Goal: Information Seeking & Learning: Learn about a topic

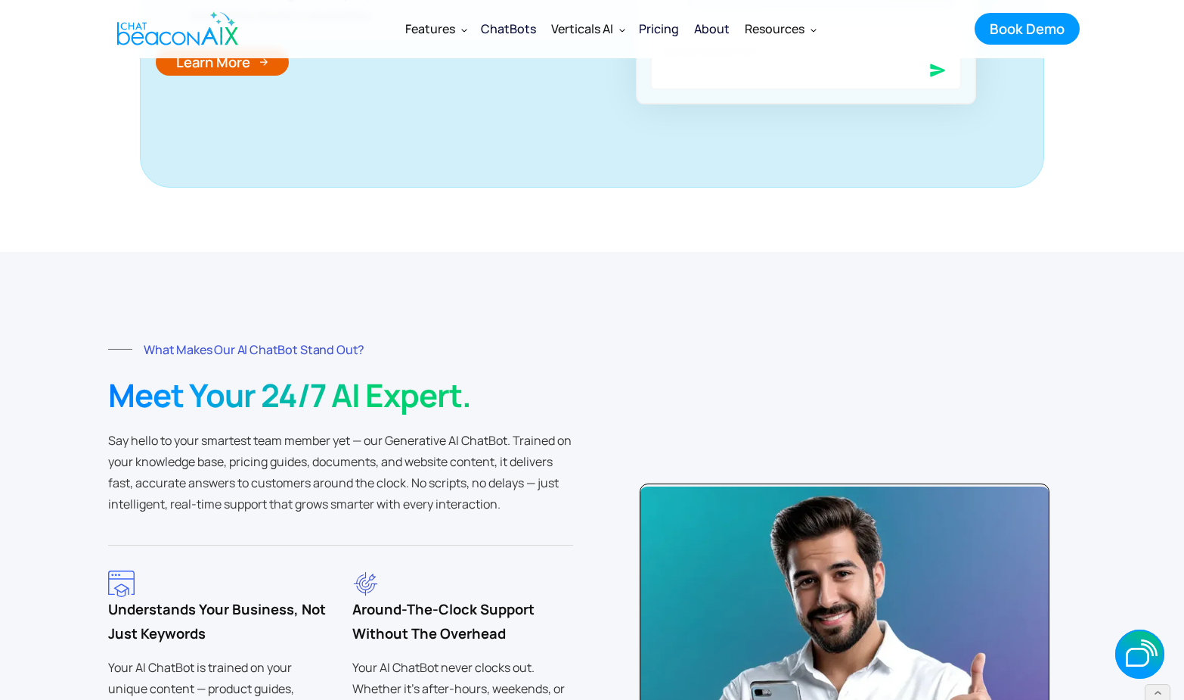
scroll to position [2738, 0]
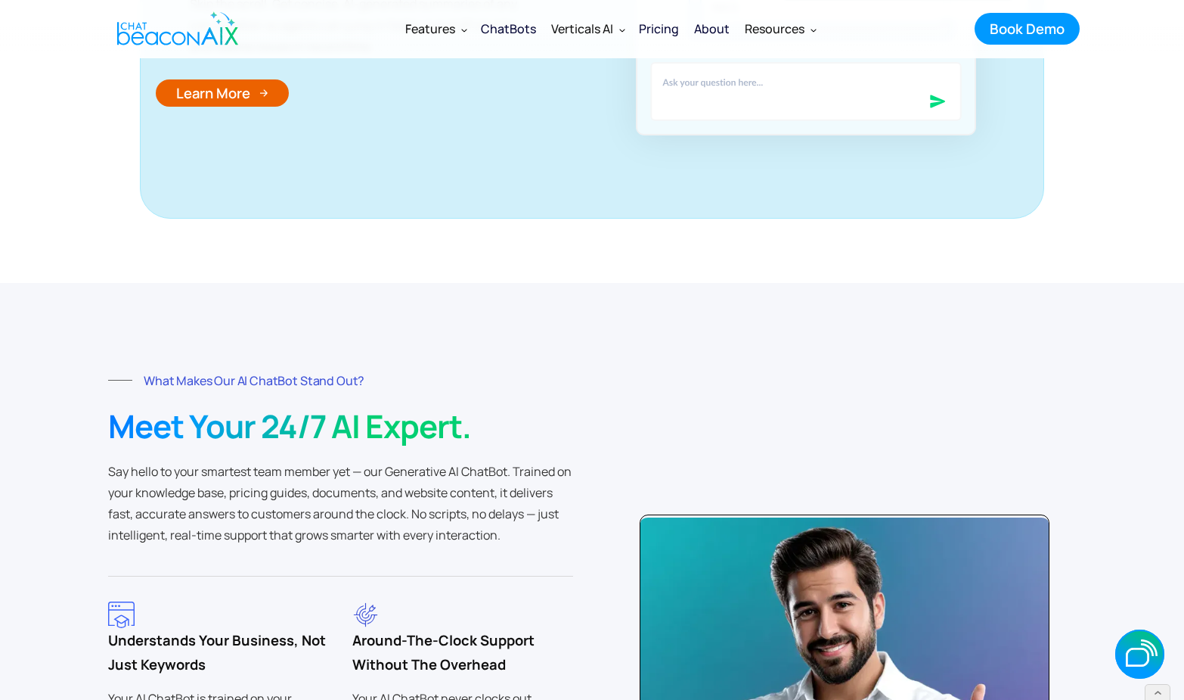
click at [521, 26] on div "ChatBots" at bounding box center [508, 28] width 55 height 21
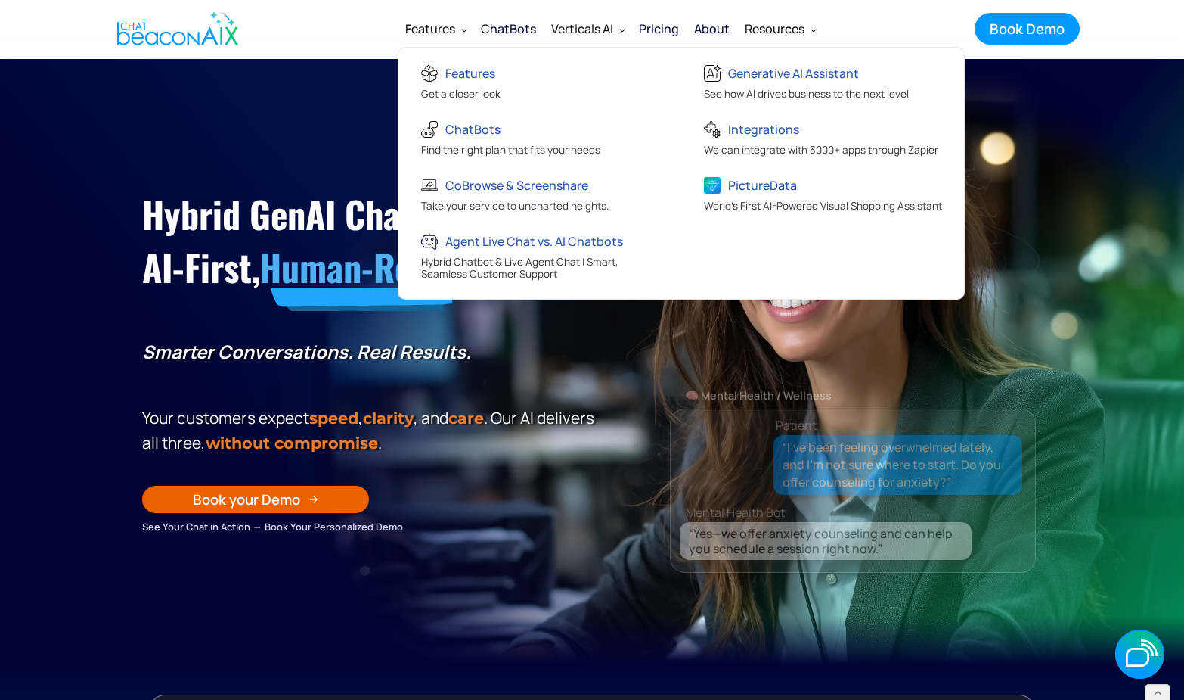
click at [435, 33] on div "Features" at bounding box center [430, 28] width 50 height 21
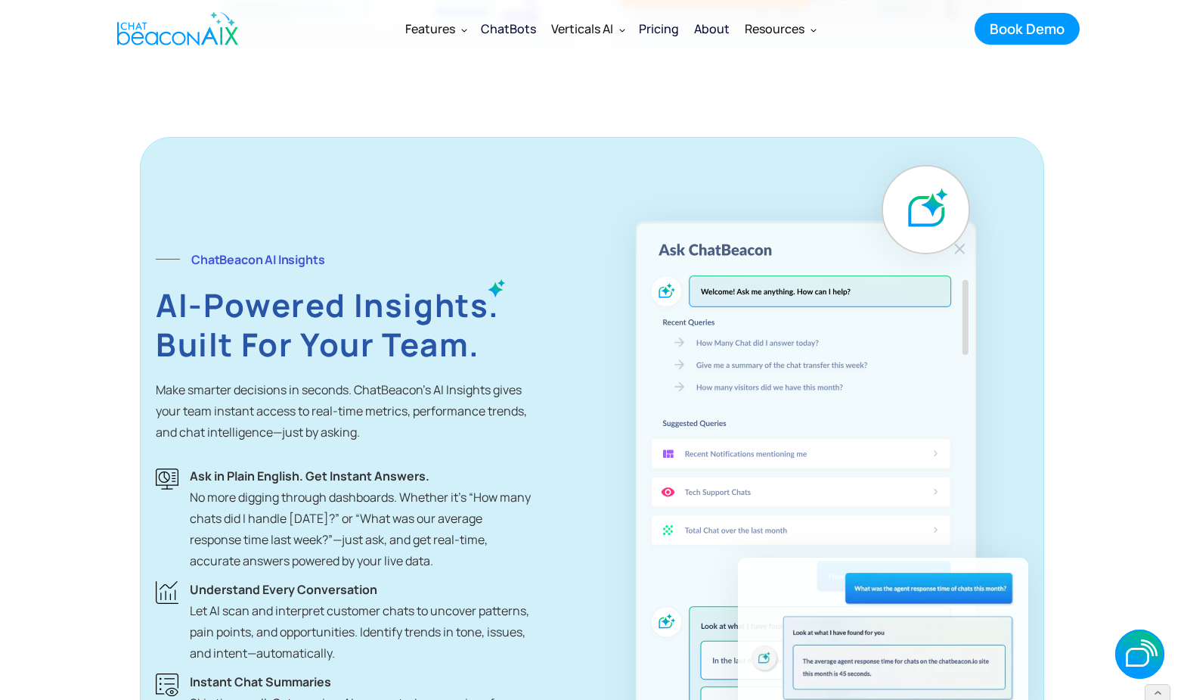
scroll to position [2061, 0]
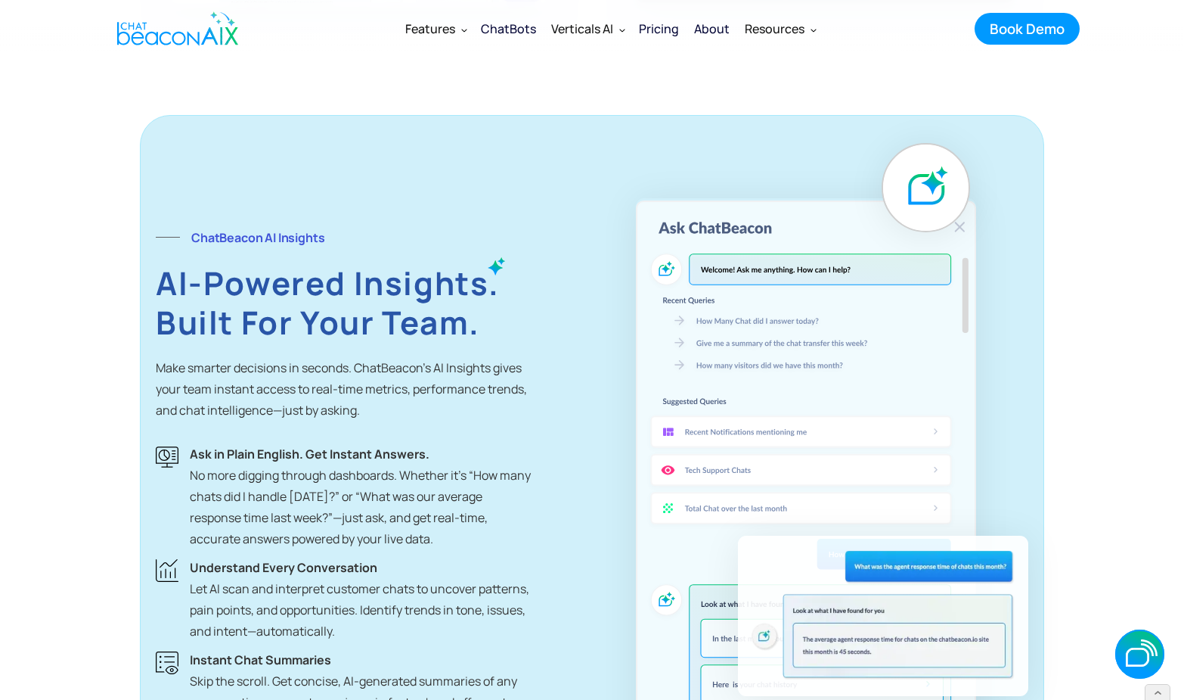
click at [506, 25] on div "ChatBots" at bounding box center [508, 28] width 55 height 21
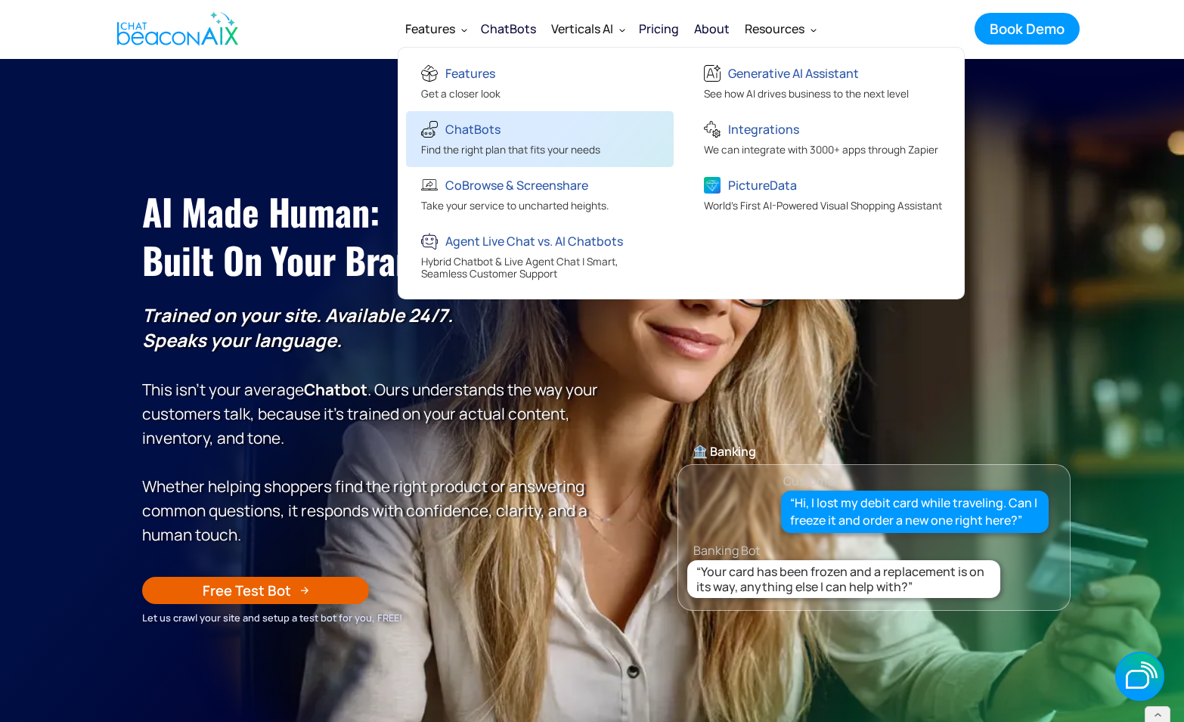
click at [464, 120] on div "ChatBots" at bounding box center [472, 129] width 55 height 21
